Goal: Use online tool/utility

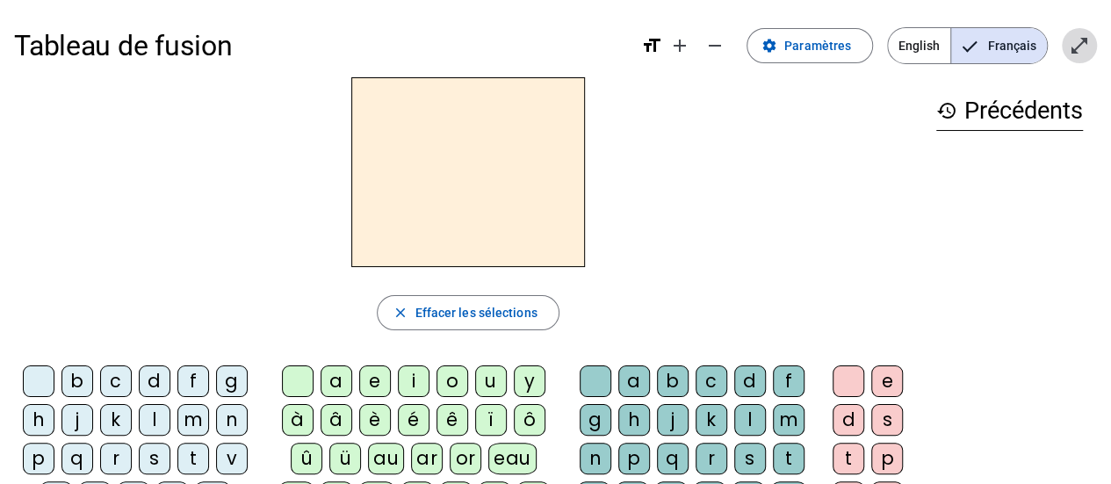
click at [1078, 60] on span "Entrer en plein écran" at bounding box center [1079, 46] width 42 height 42
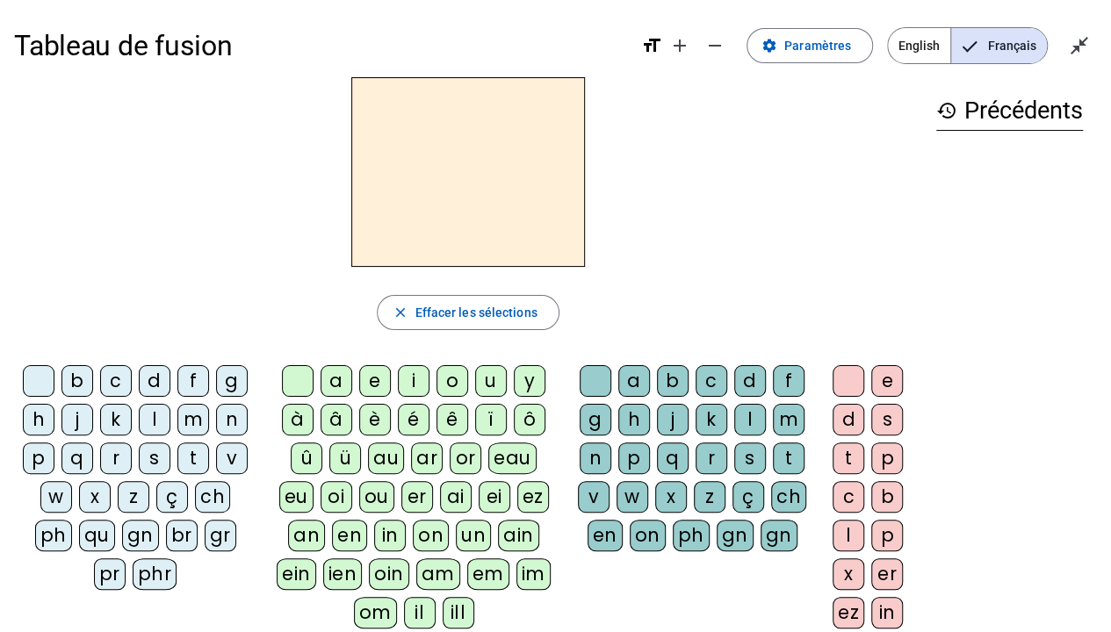
click at [191, 416] on div "m" at bounding box center [193, 420] width 32 height 32
click at [335, 383] on div "a" at bounding box center [336, 381] width 32 height 32
click at [192, 457] on div "t" at bounding box center [193, 458] width 32 height 32
click at [152, 414] on div "l" at bounding box center [155, 420] width 32 height 32
click at [372, 383] on div "e" at bounding box center [375, 381] width 32 height 32
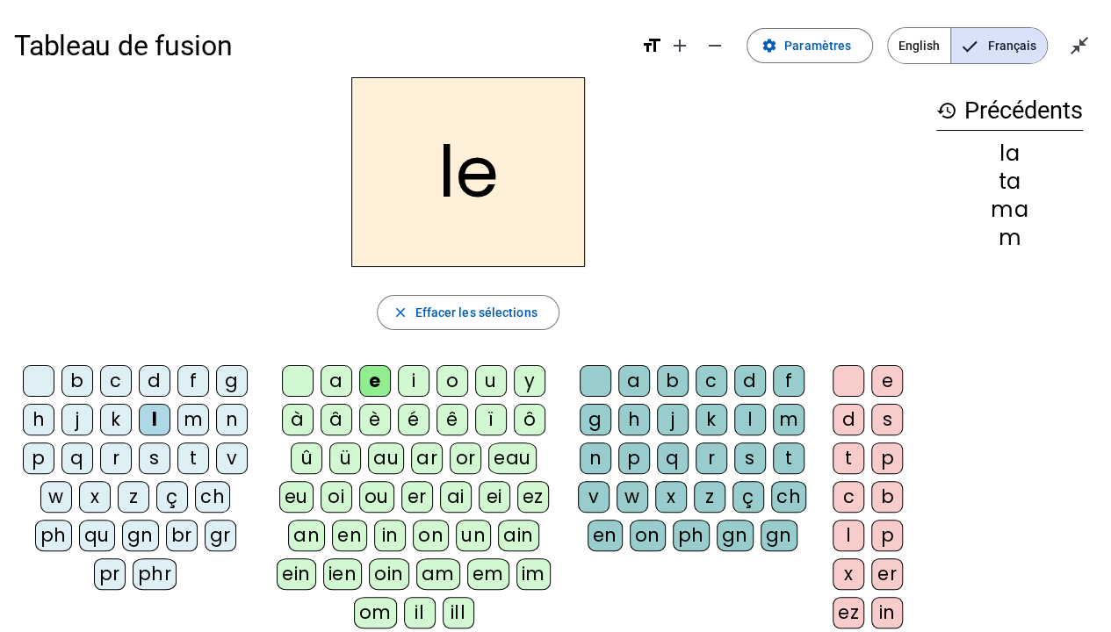
click at [491, 381] on div "u" at bounding box center [491, 381] width 32 height 32
click at [188, 450] on div "t" at bounding box center [193, 458] width 32 height 32
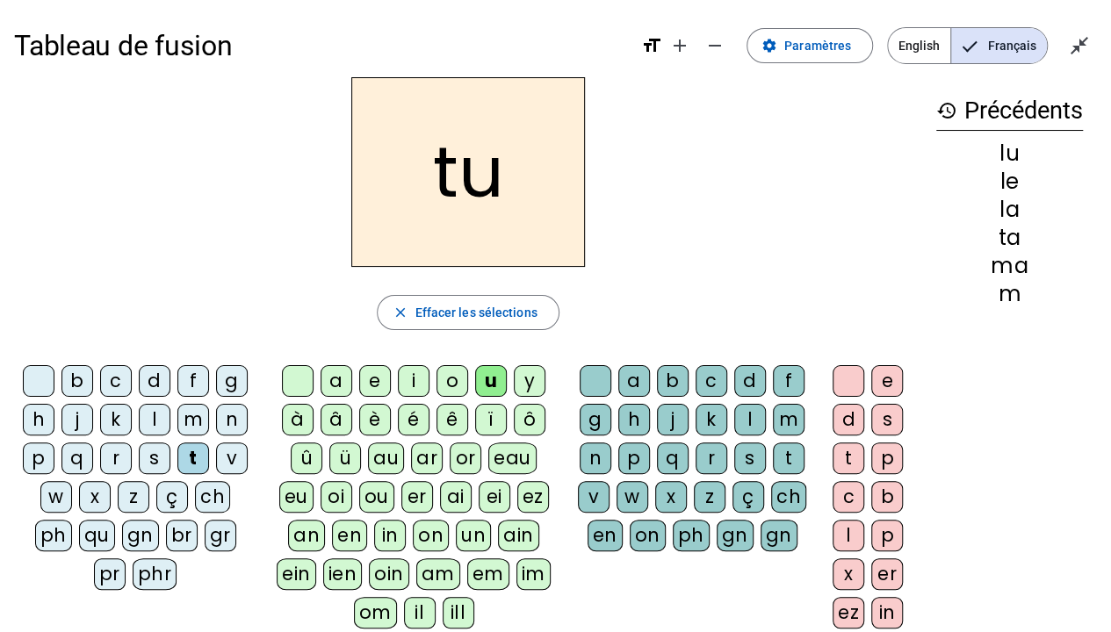
click at [150, 377] on div "d" at bounding box center [155, 381] width 32 height 32
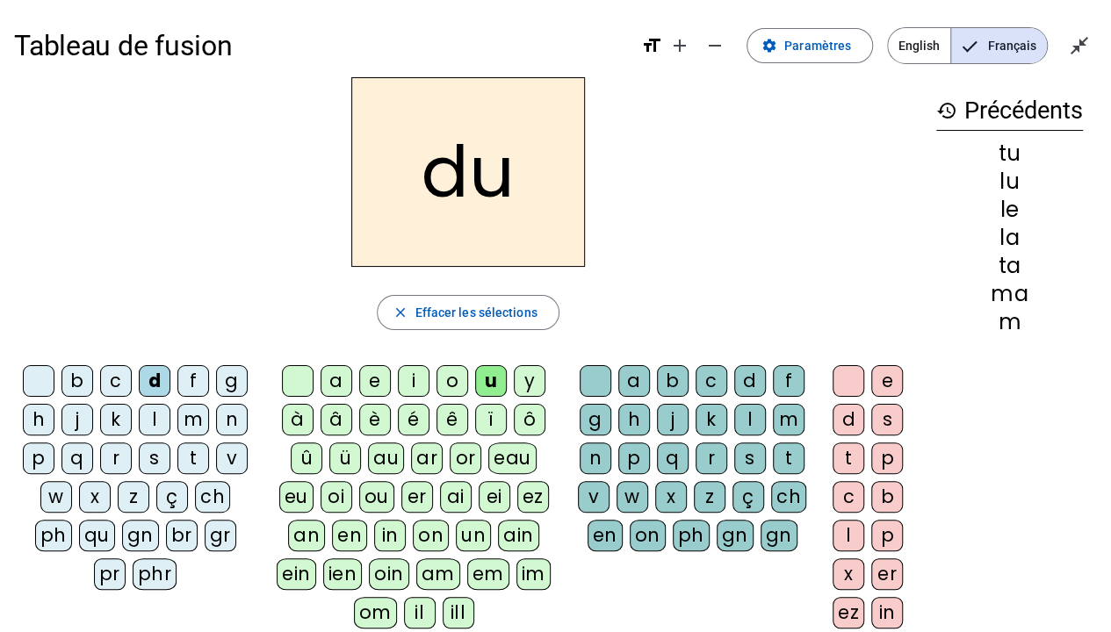
click at [377, 379] on div "e" at bounding box center [375, 381] width 32 height 32
click at [188, 418] on div "m" at bounding box center [193, 420] width 32 height 32
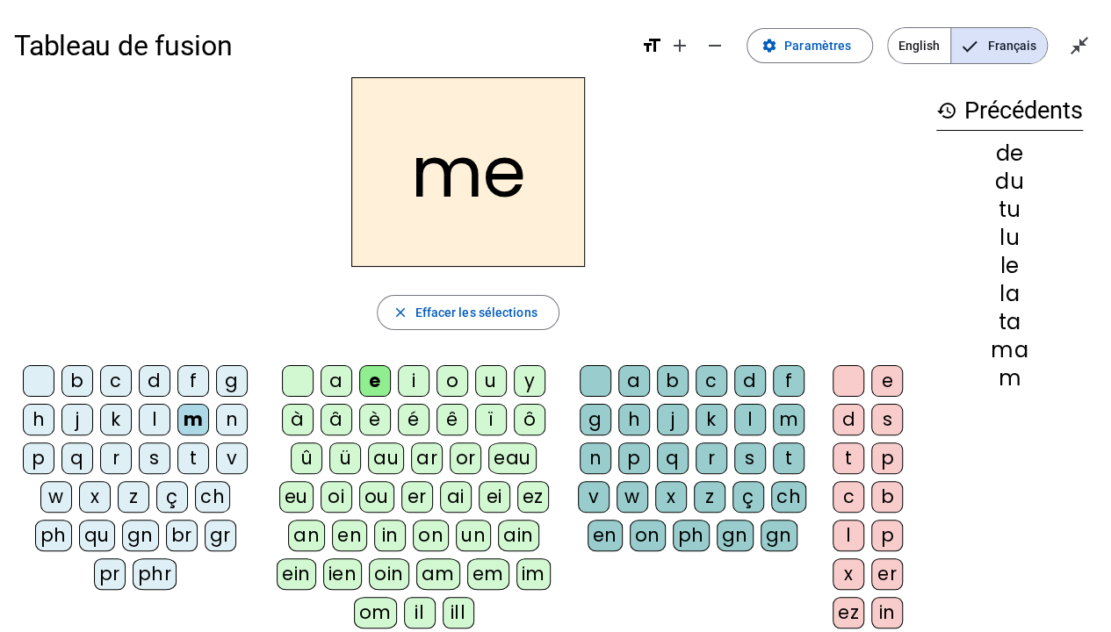
click at [77, 420] on div "j" at bounding box center [77, 420] width 32 height 32
